Goal: Use online tool/utility: Utilize a website feature to perform a specific function

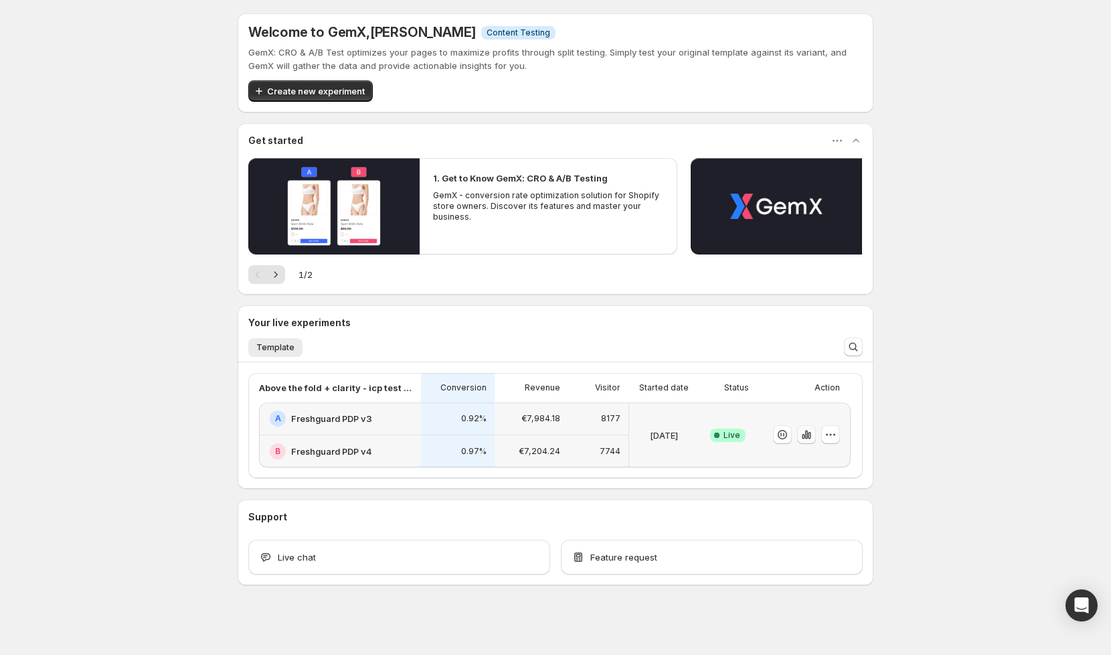
click at [808, 437] on icon "button" at bounding box center [806, 434] width 13 height 13
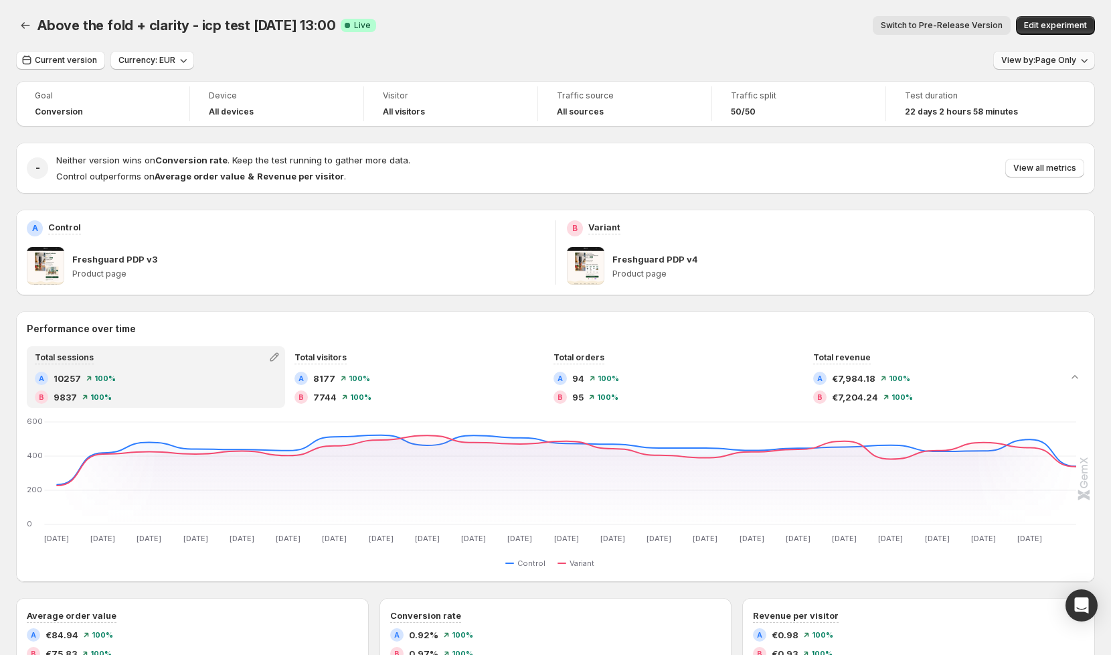
click at [1049, 62] on span "View by: Page Only" at bounding box center [1039, 60] width 75 height 11
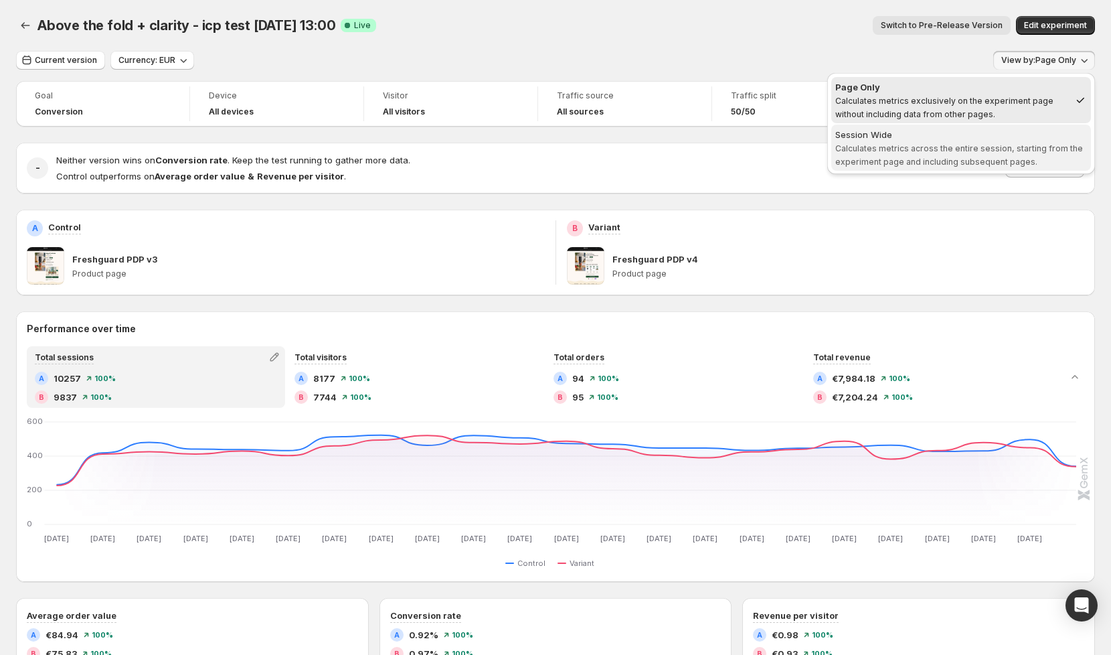
click at [946, 148] on span "Calculates metrics across the entire session, starting from the experiment page…" at bounding box center [960, 154] width 248 height 23
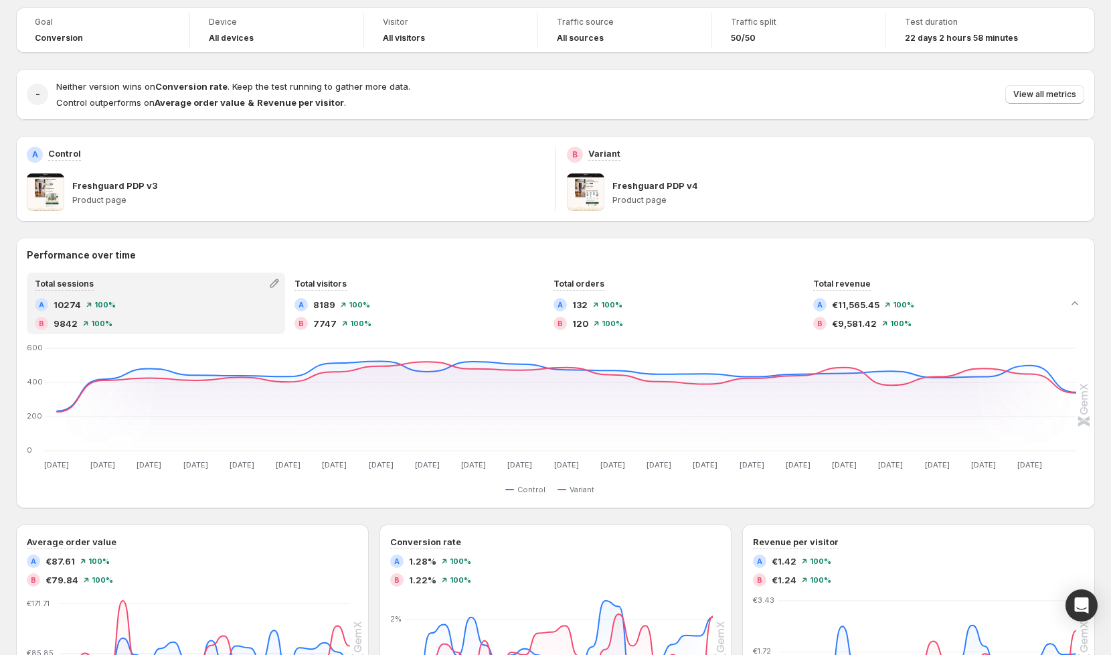
scroll to position [159, 0]
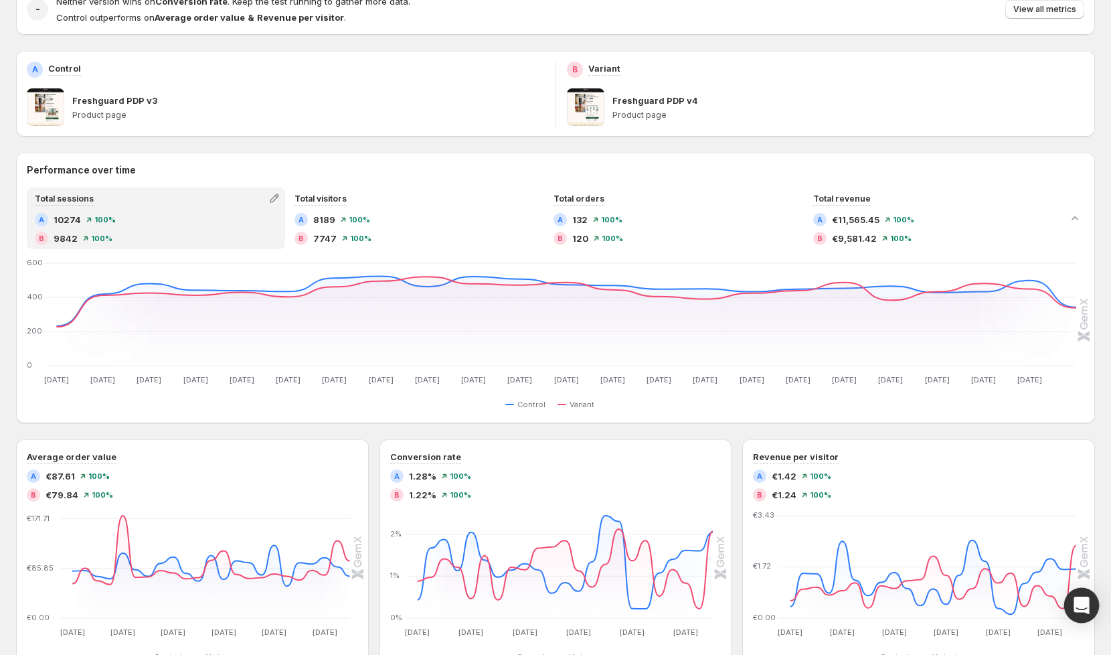
click at [1081, 604] on icon "Open Intercom Messenger" at bounding box center [1081, 605] width 15 height 17
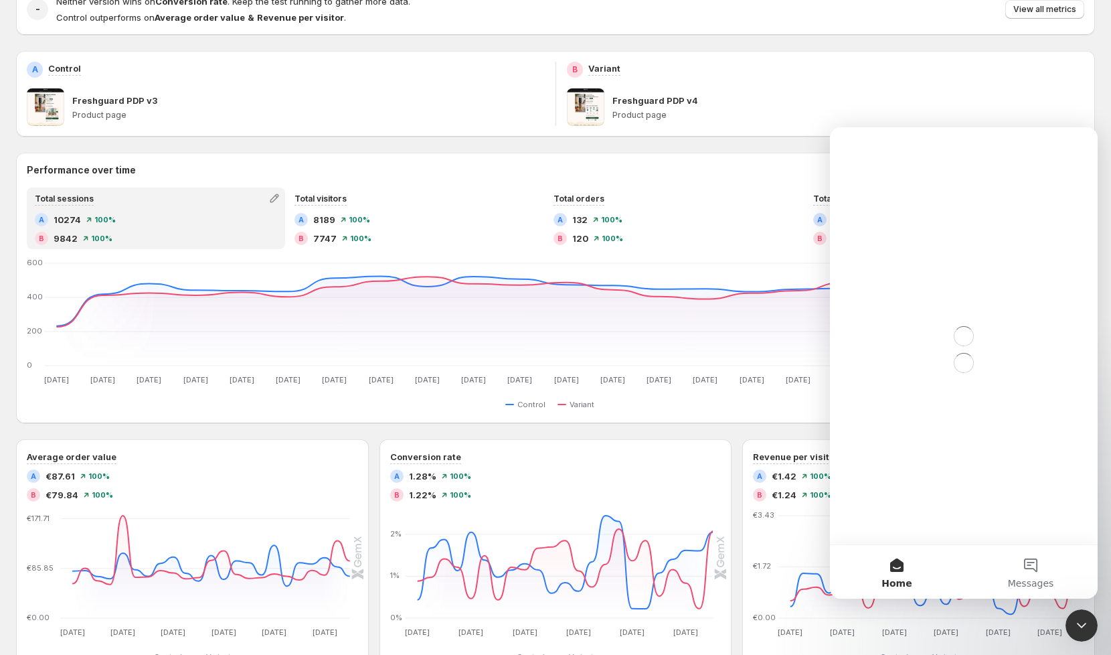
scroll to position [0, 0]
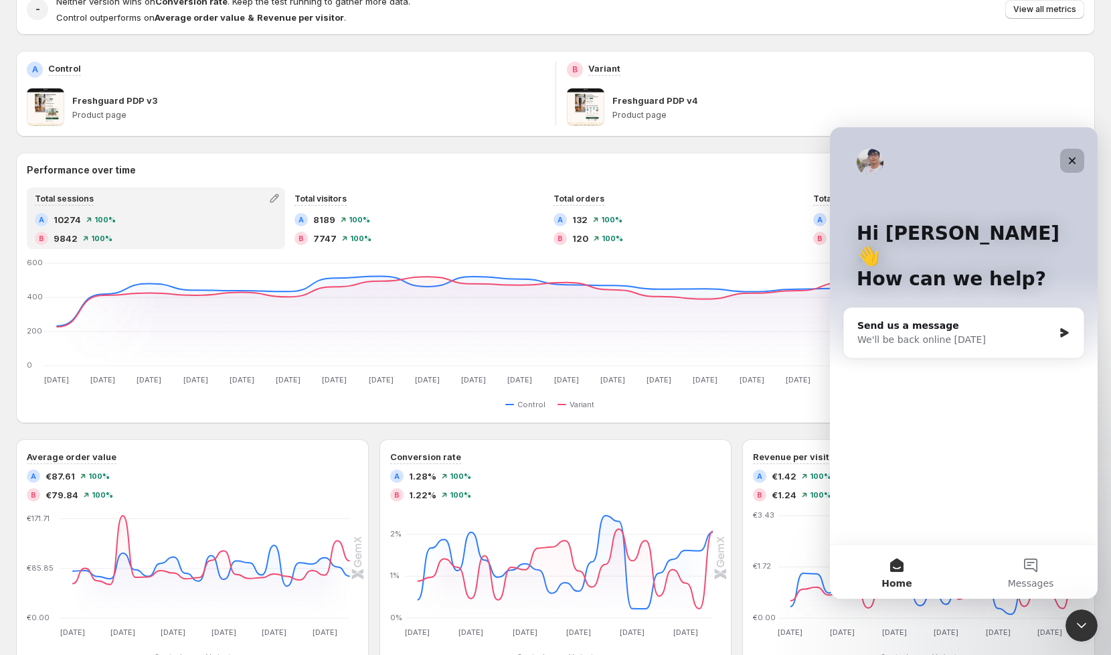
click at [1074, 163] on icon "Close" at bounding box center [1072, 160] width 7 height 7
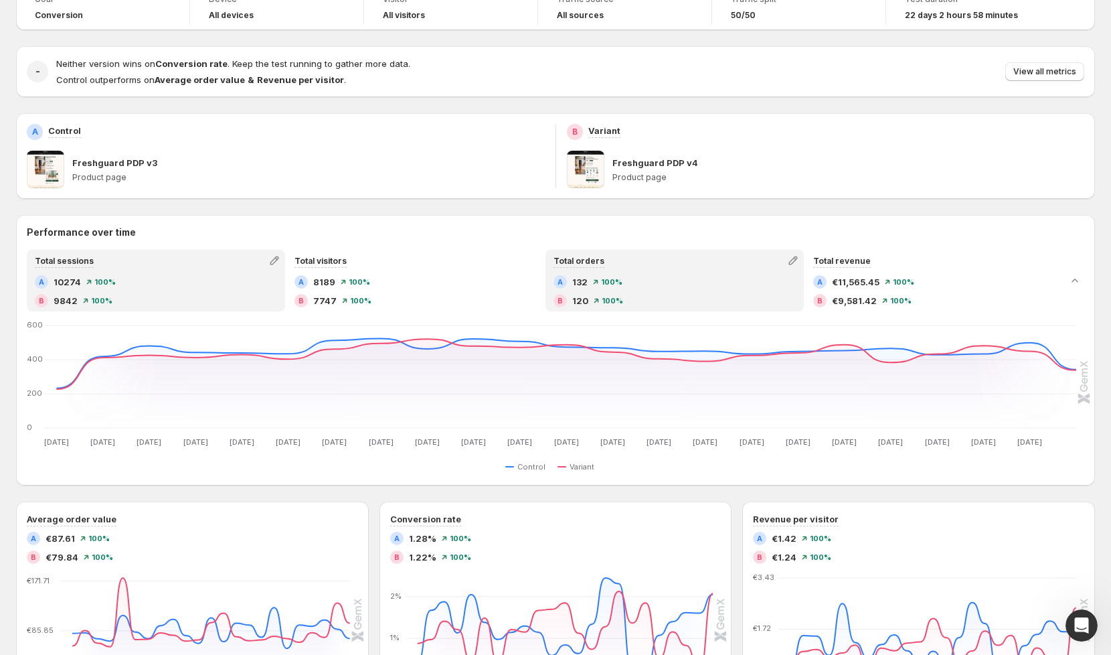
scroll to position [131, 0]
